Goal: Transaction & Acquisition: Purchase product/service

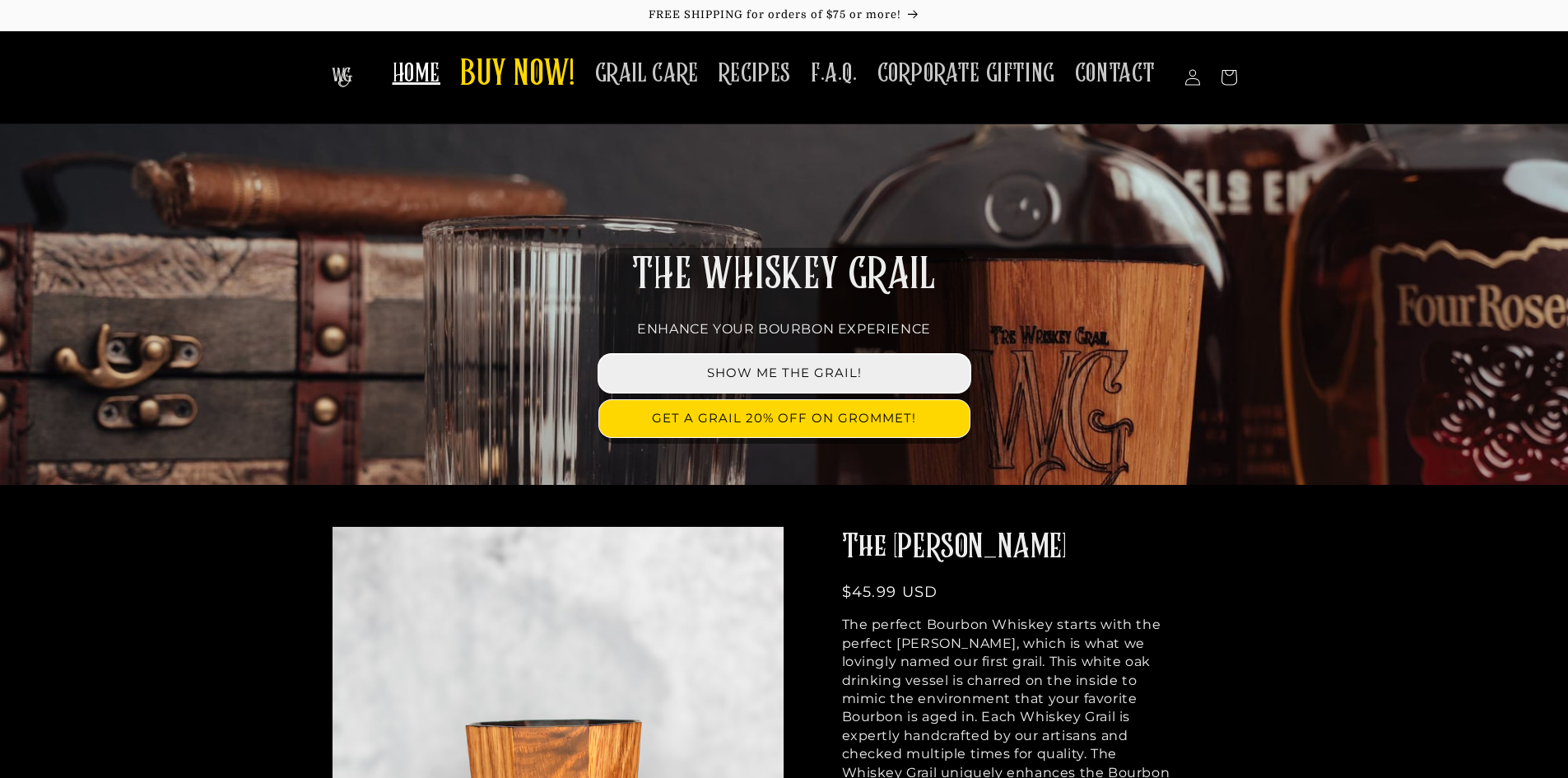
click at [788, 373] on link "SHOW ME THE GRAIL!" at bounding box center [784, 373] width 370 height 37
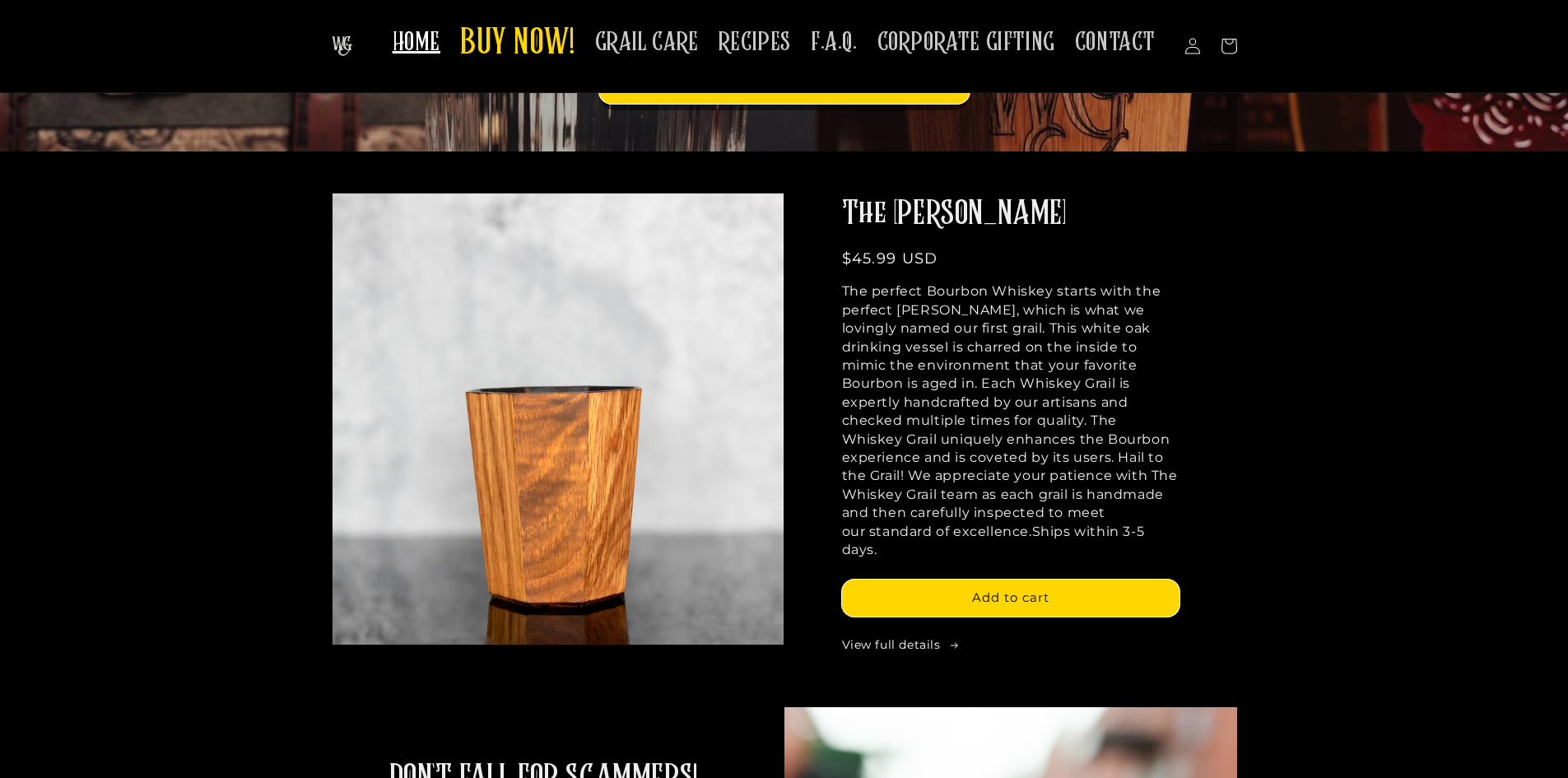
scroll to position [329, 0]
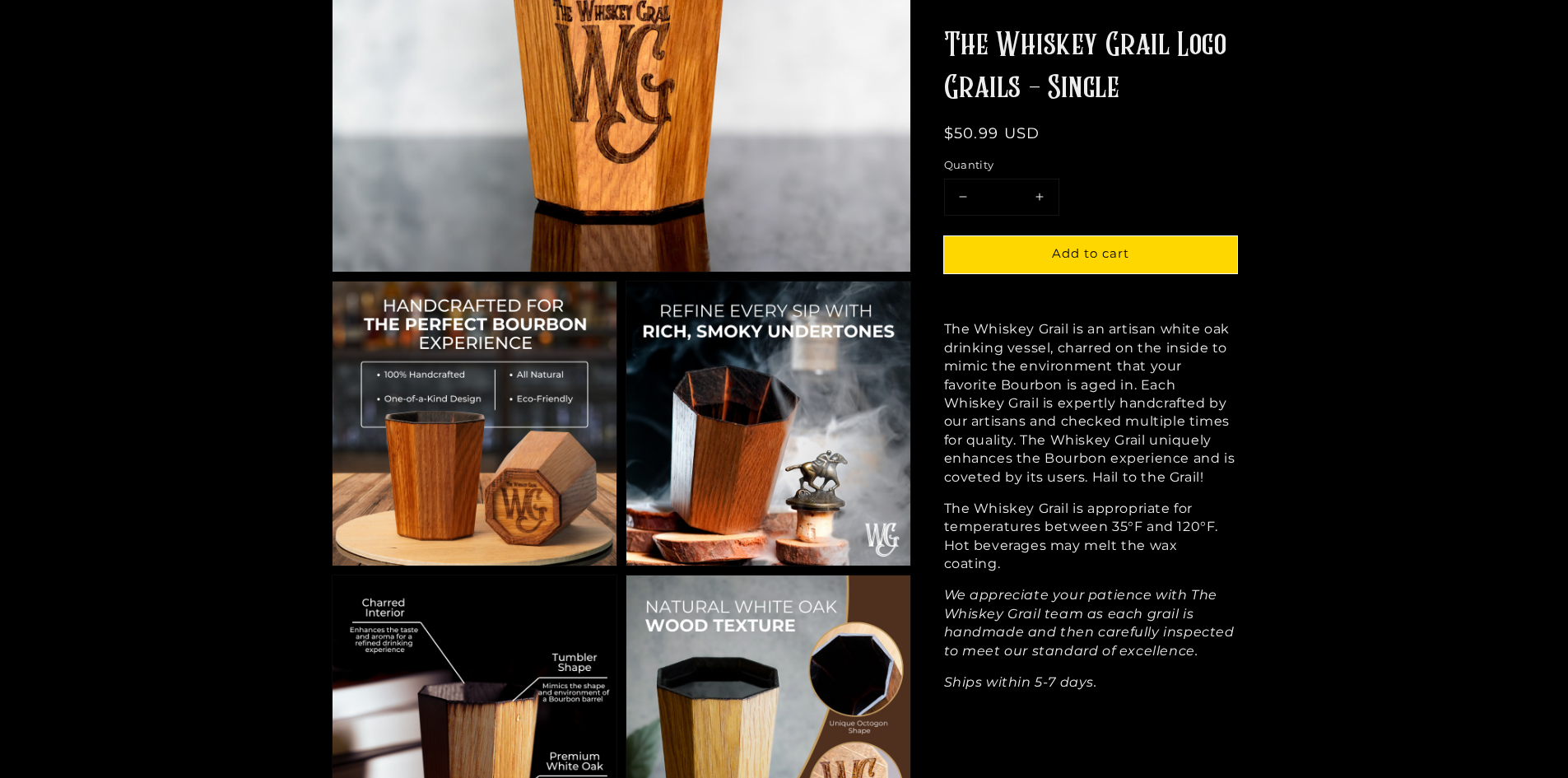
scroll to position [577, 0]
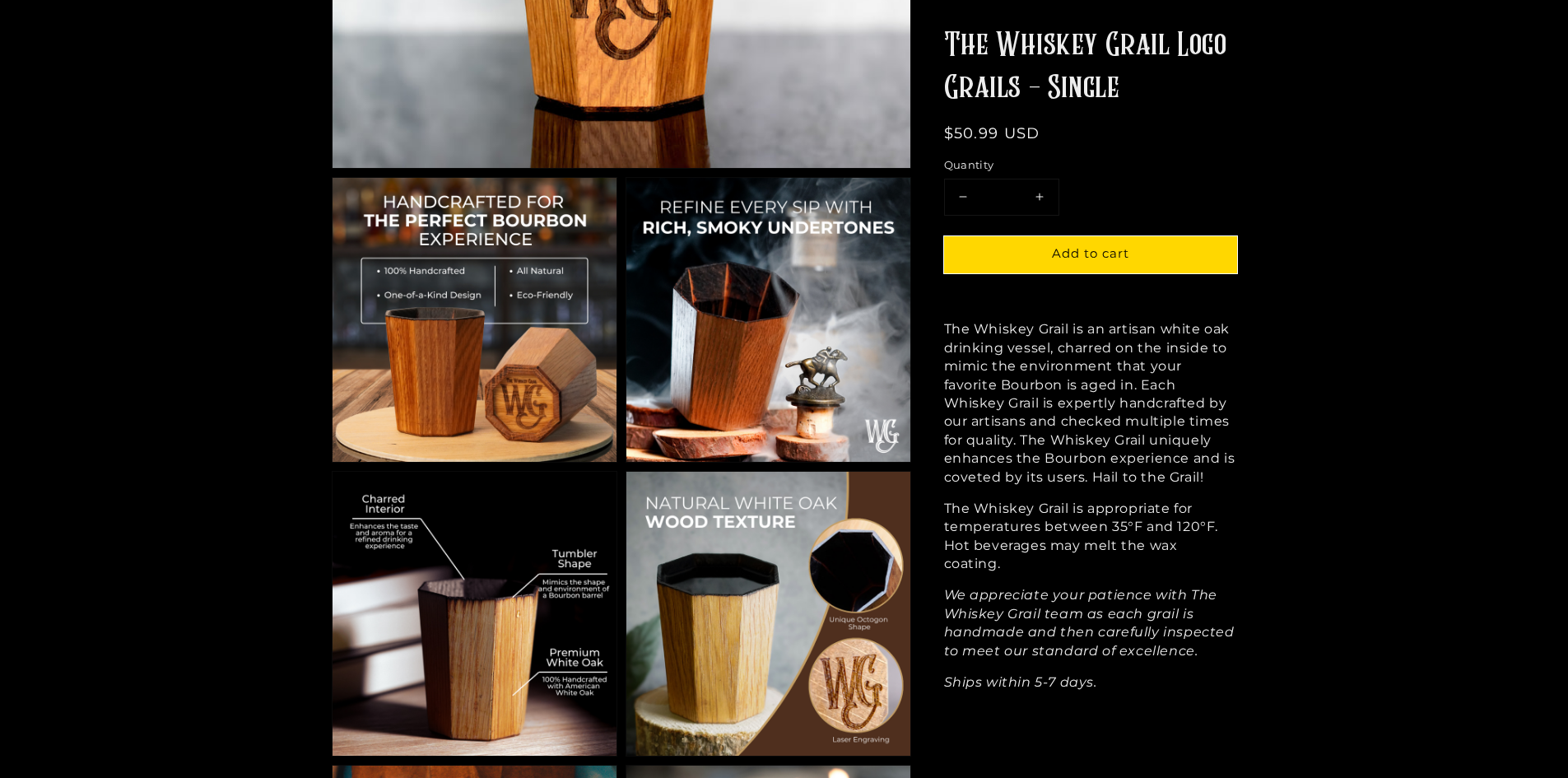
click at [762, 603] on img at bounding box center [768, 614] width 284 height 284
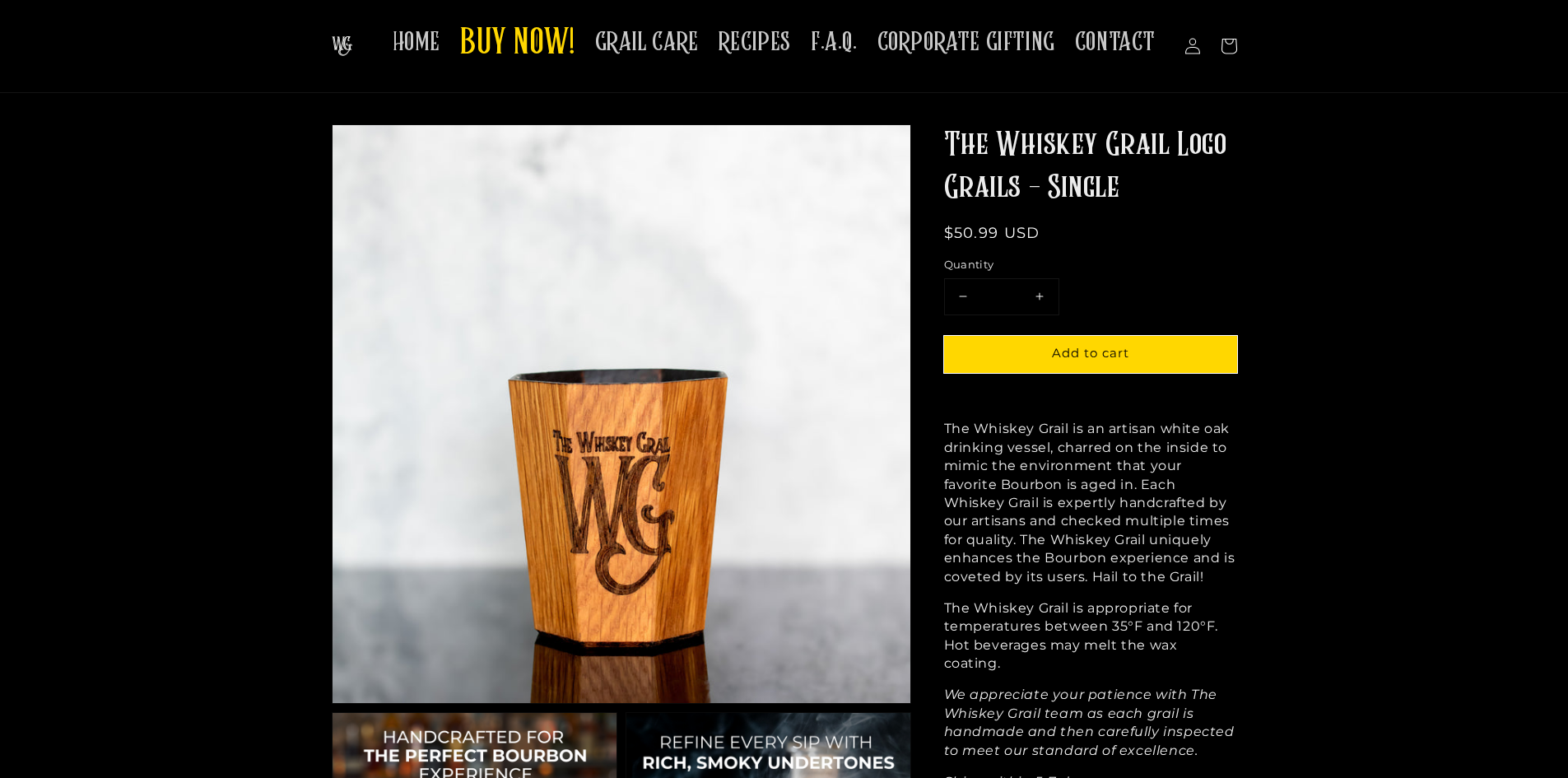
scroll to position [0, 0]
